Goal: Find specific page/section

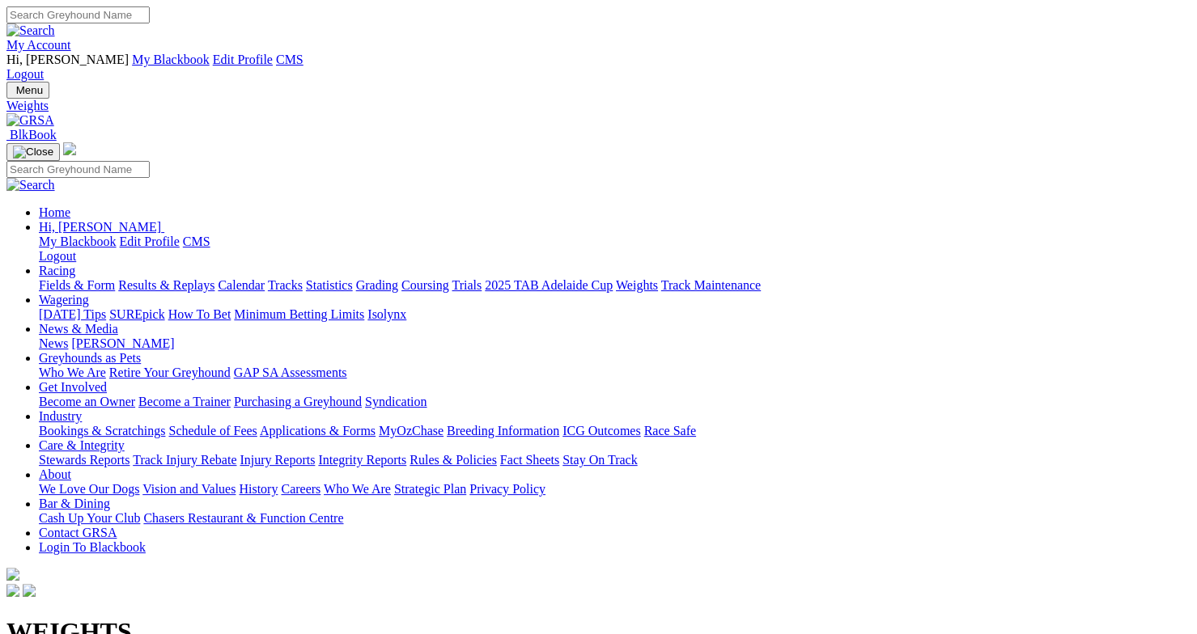
click at [89, 278] on link "Fields & Form" at bounding box center [77, 285] width 76 height 14
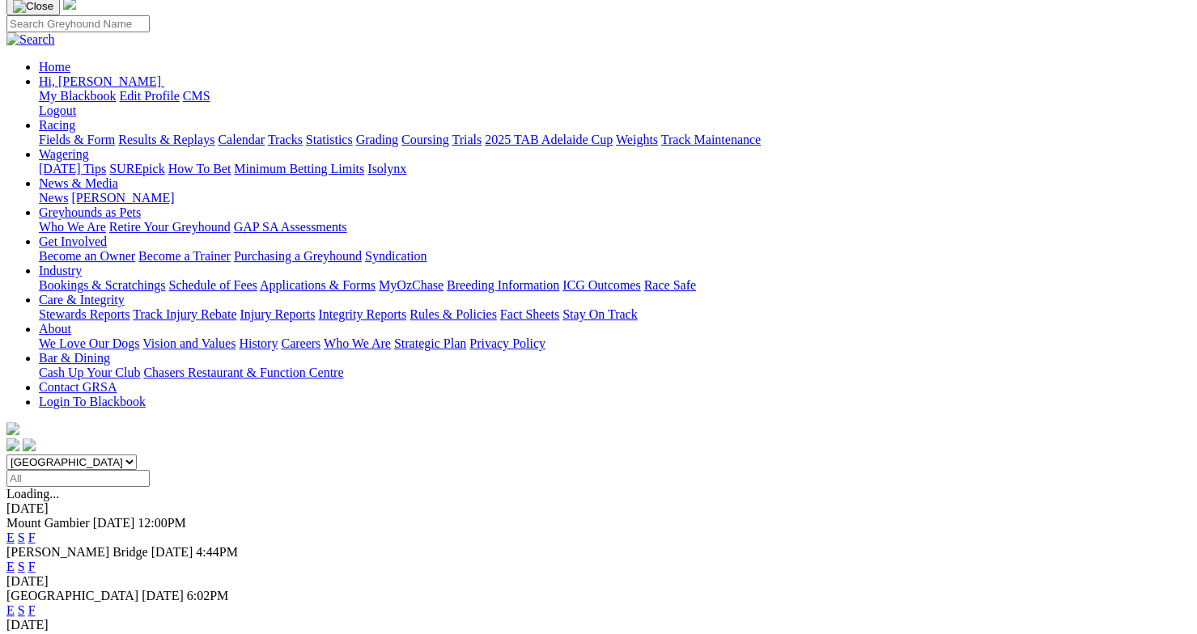
scroll to position [71, 0]
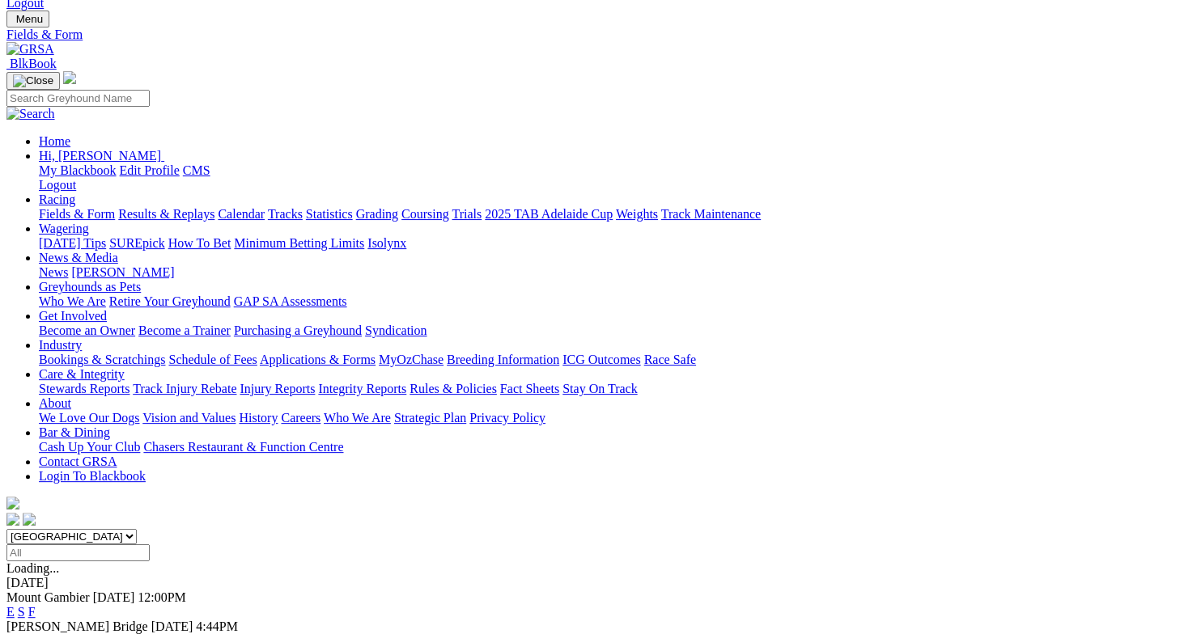
click at [36, 634] on link "F" at bounding box center [31, 641] width 7 height 14
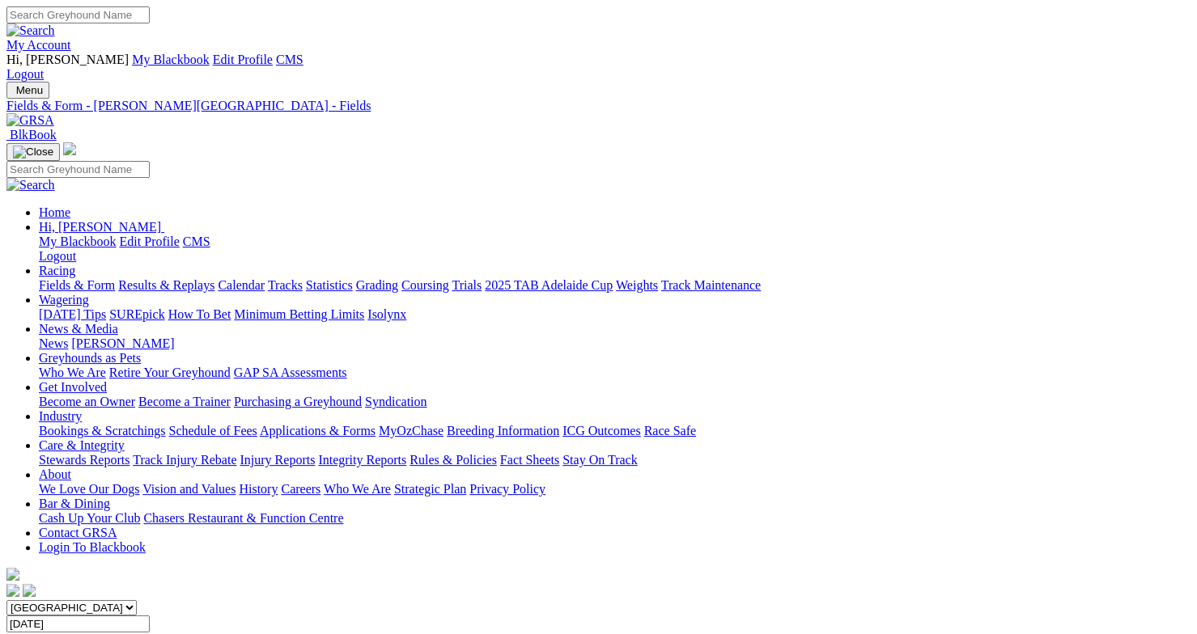
click at [203, 278] on link "Results & Replays" at bounding box center [166, 285] width 96 height 14
